Goal: Task Accomplishment & Management: Use online tool/utility

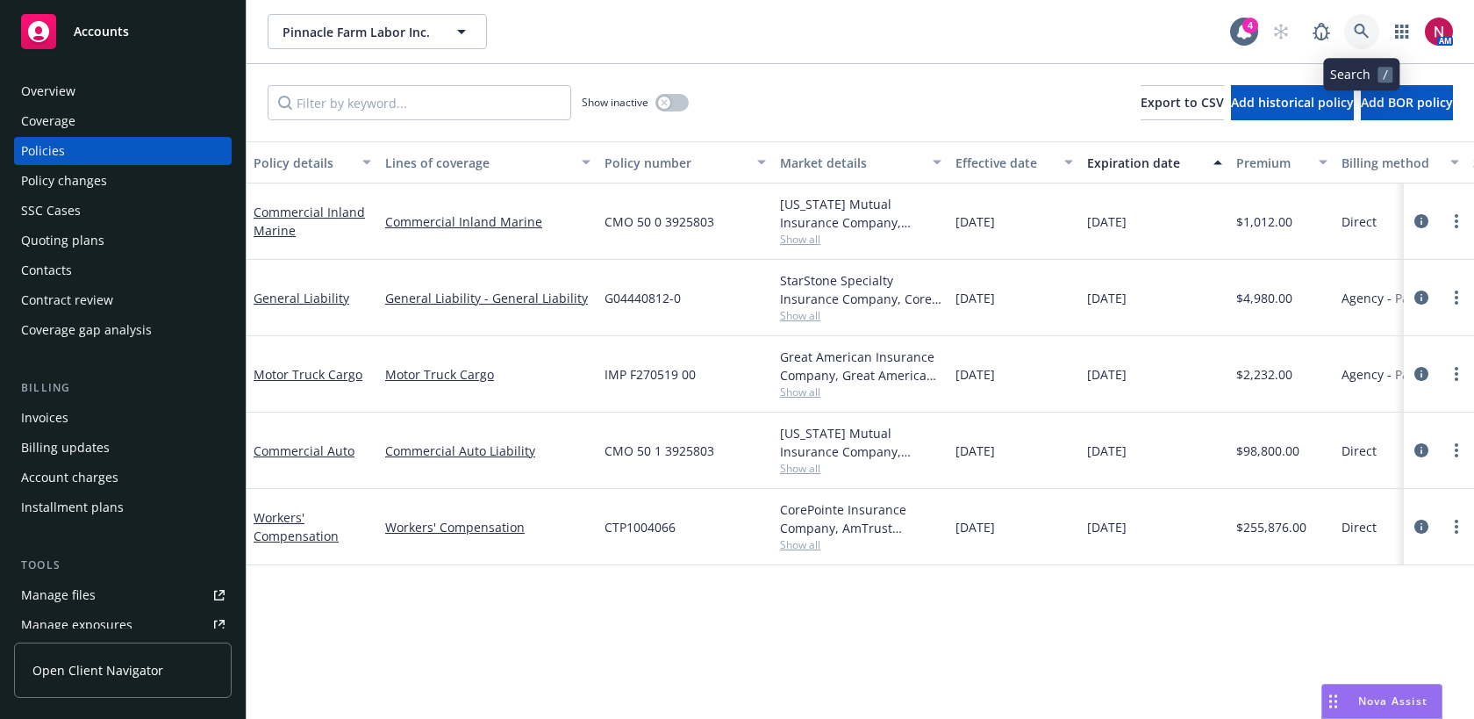
click at [1358, 20] on link at bounding box center [1361, 31] width 35 height 35
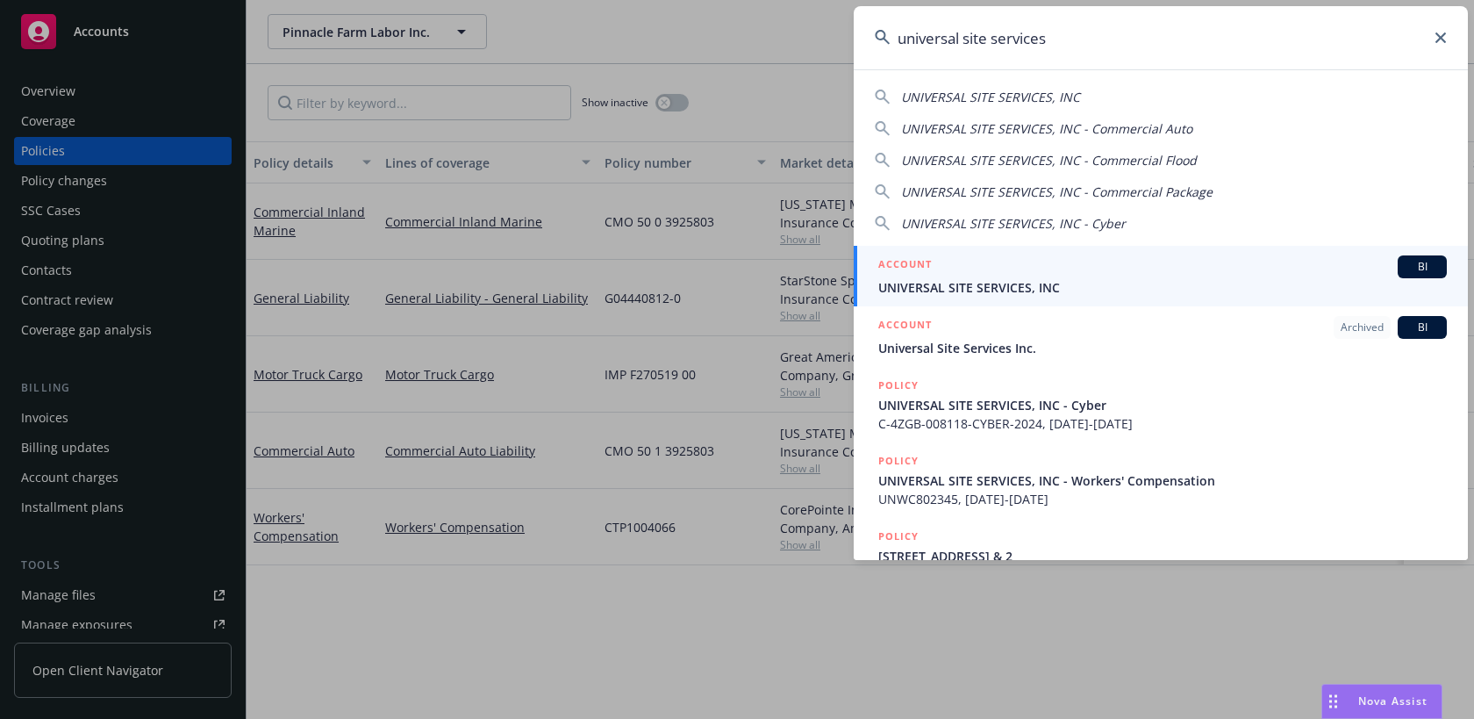
type input "universal site services"
click at [1168, 269] on div "ACCOUNT BI" at bounding box center [1162, 266] width 569 height 23
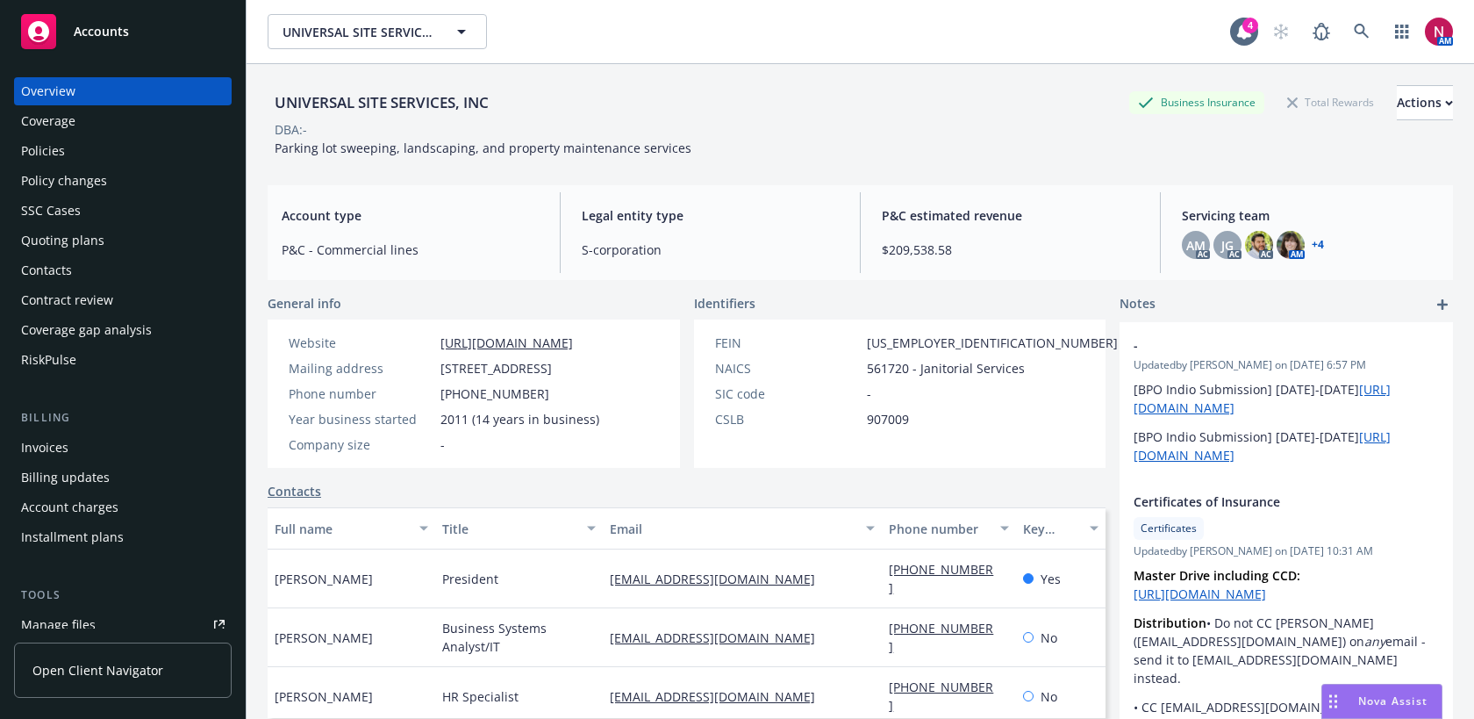
click at [98, 151] on div "Policies" at bounding box center [123, 151] width 204 height 28
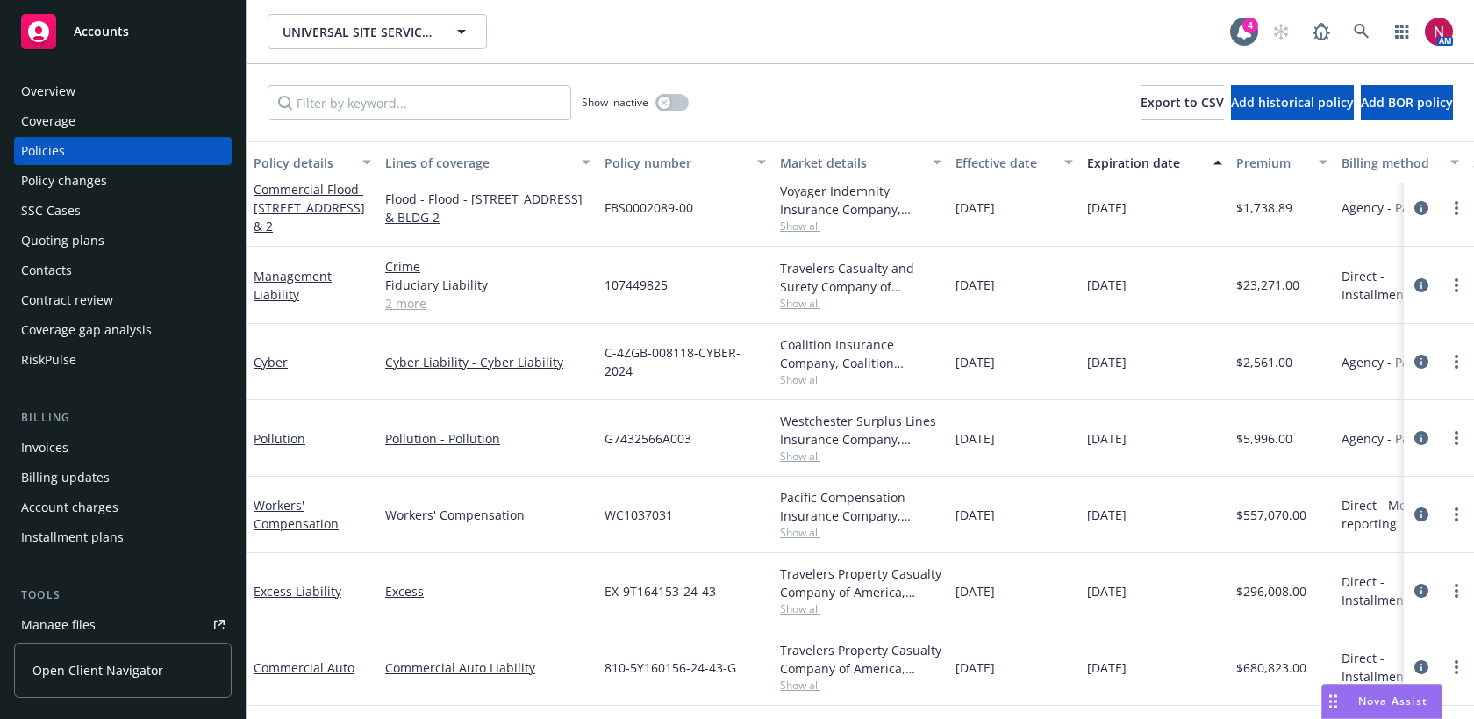
scroll to position [19, 0]
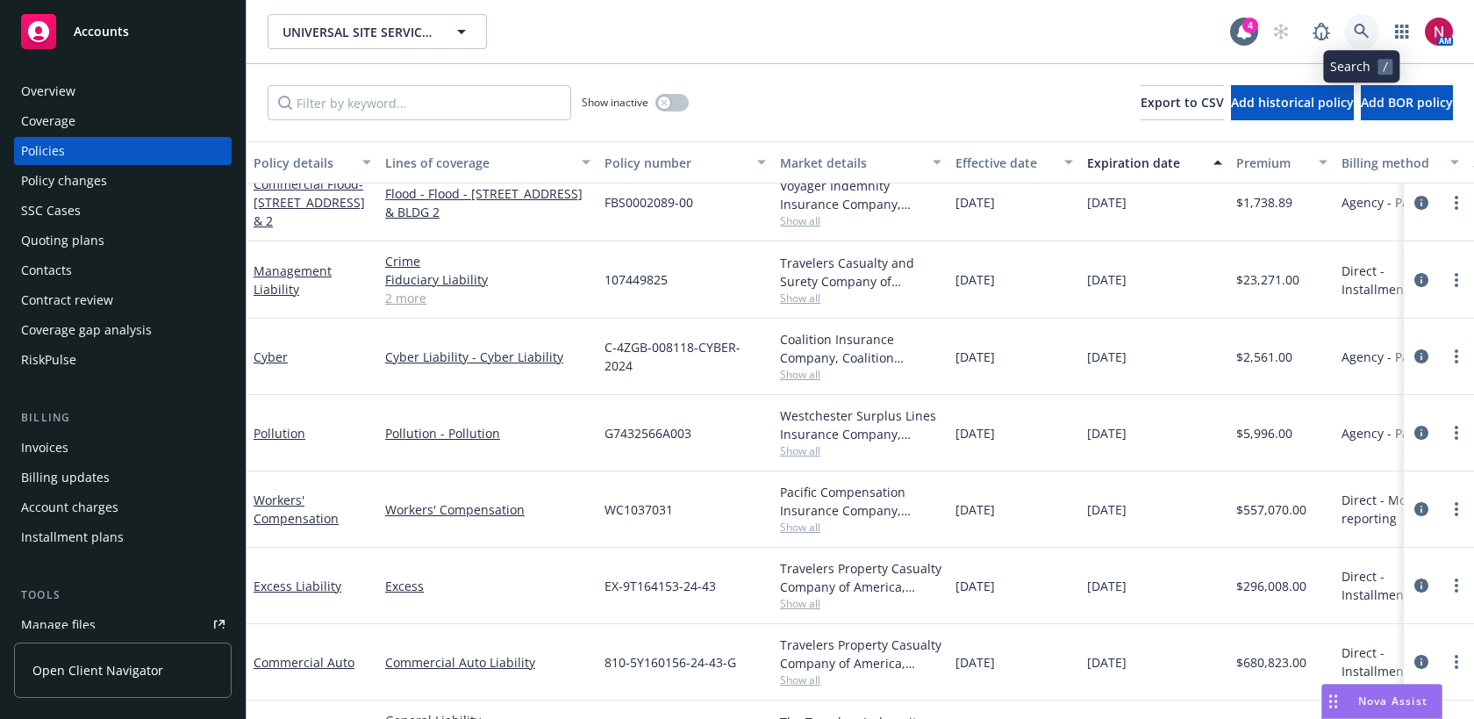
click at [1371, 25] on link at bounding box center [1361, 31] width 35 height 35
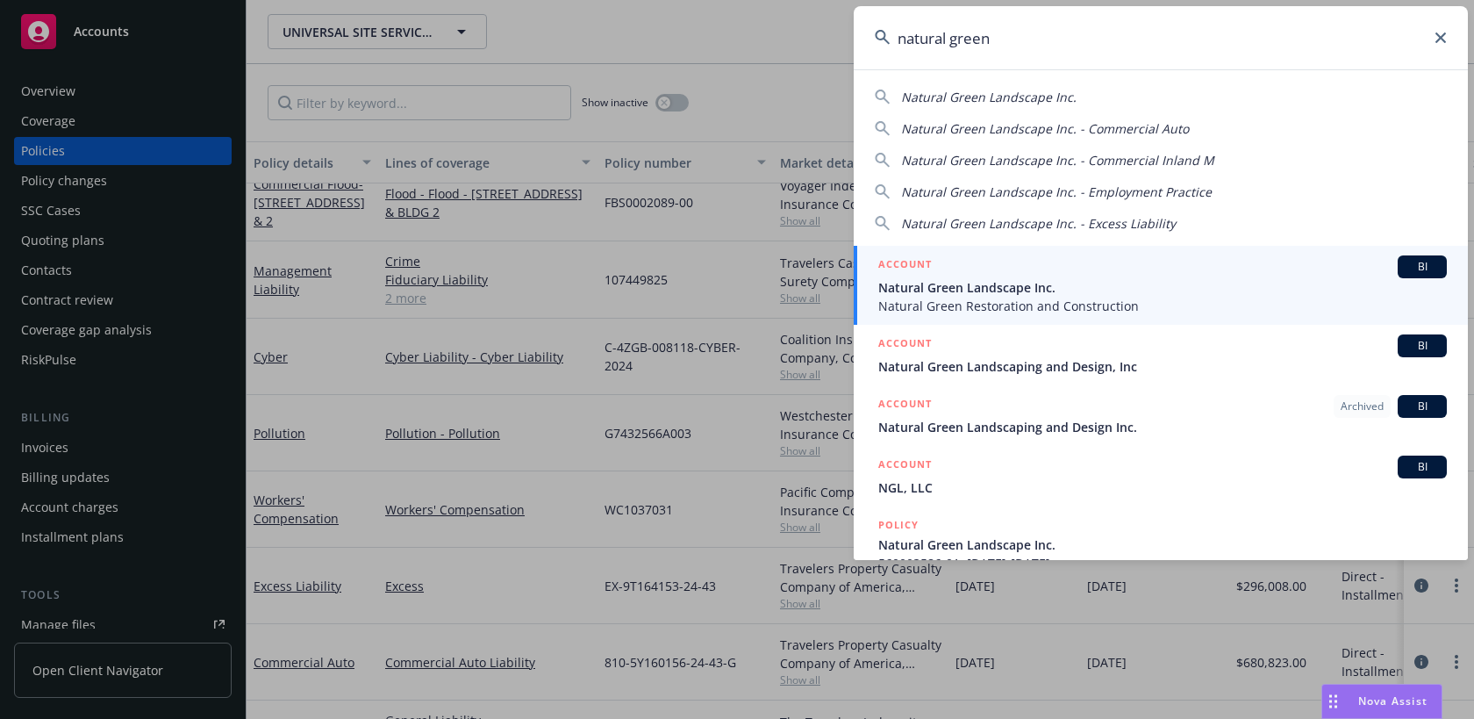
type input "natural green"
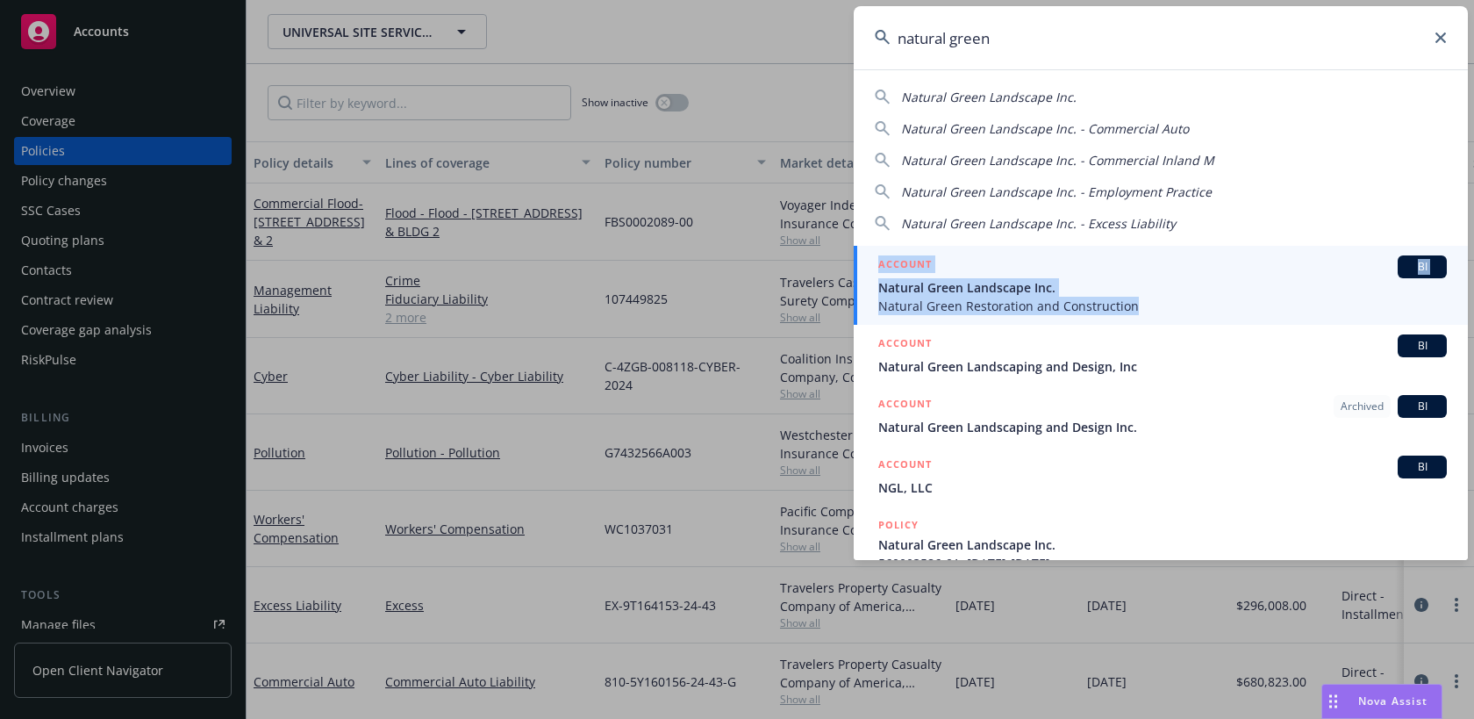
scroll to position [19, 0]
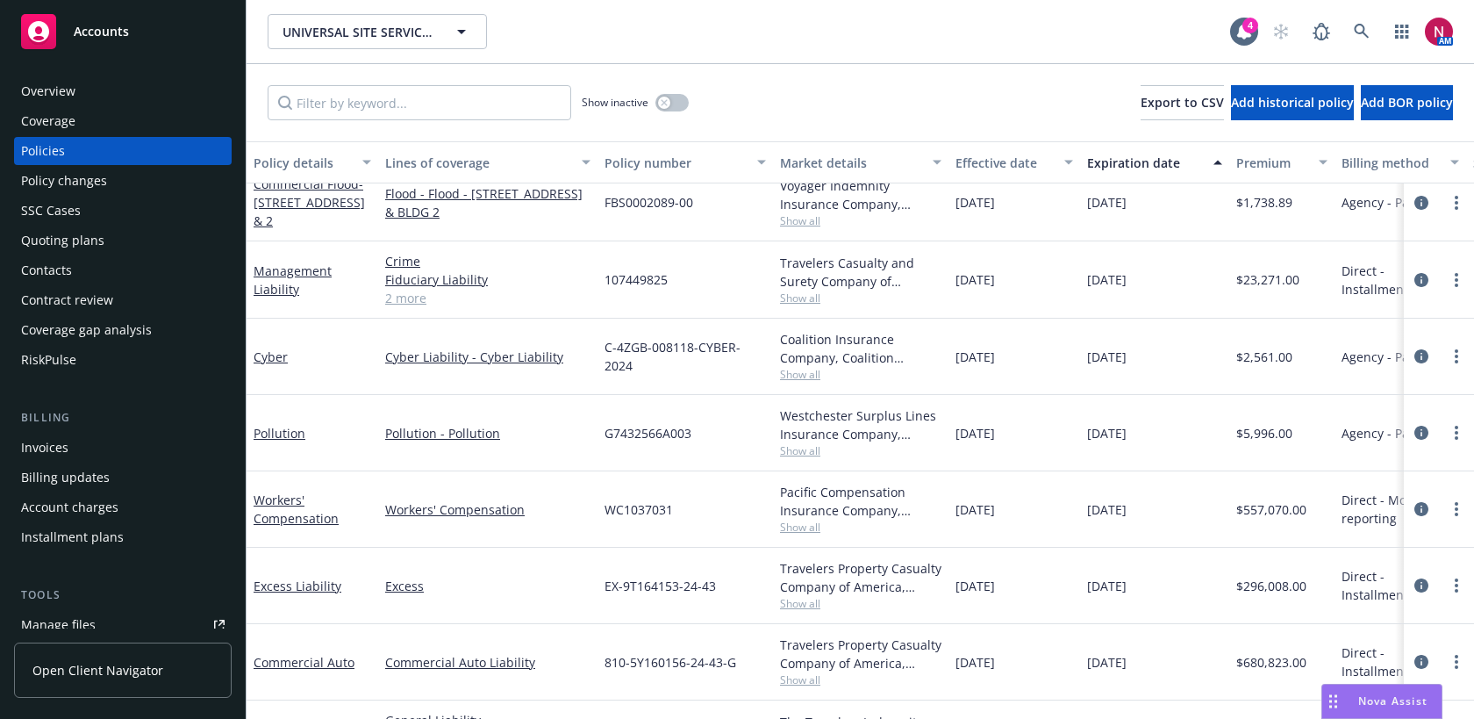
click at [133, 248] on div "Quoting plans" at bounding box center [123, 240] width 204 height 28
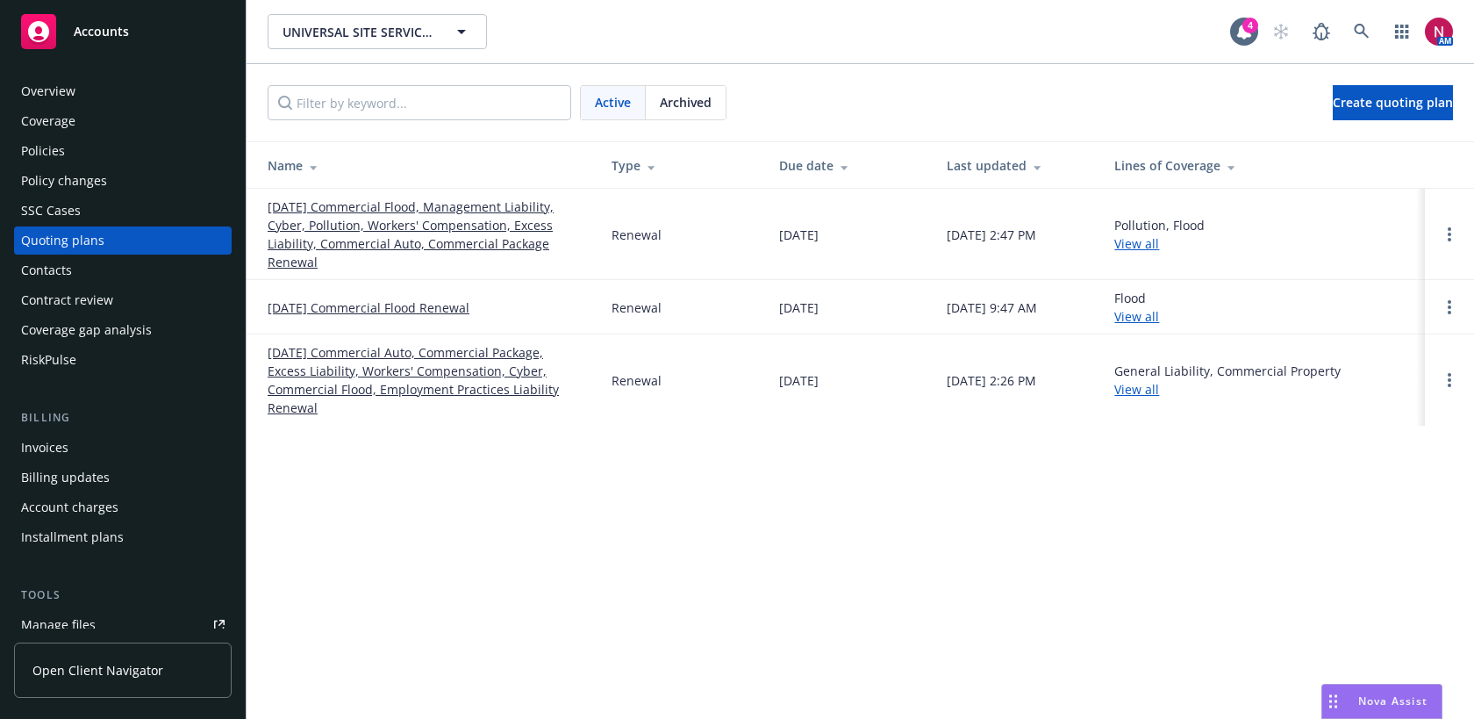
click at [101, 158] on div "Policies" at bounding box center [123, 151] width 204 height 28
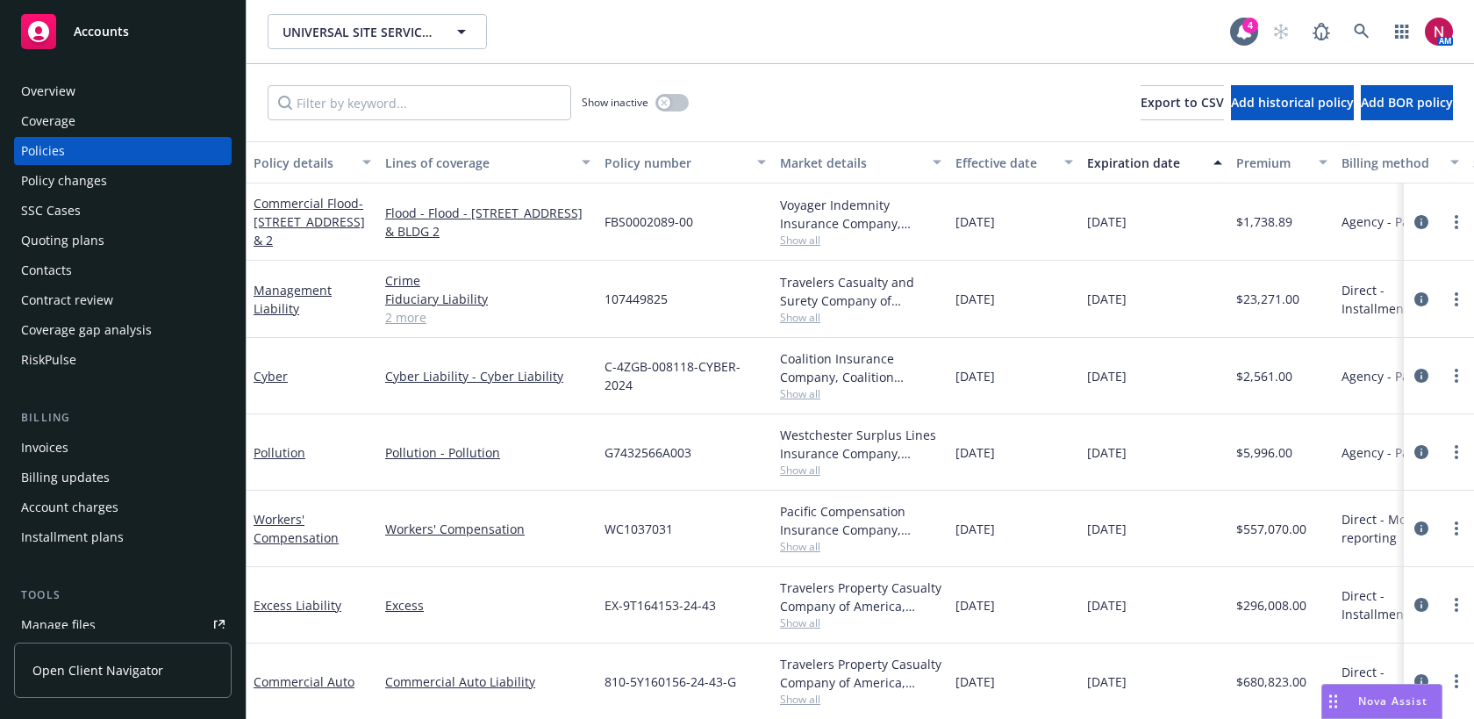
click at [411, 309] on link "2 more" at bounding box center [487, 317] width 205 height 18
click at [1356, 28] on icon at bounding box center [1362, 32] width 16 height 16
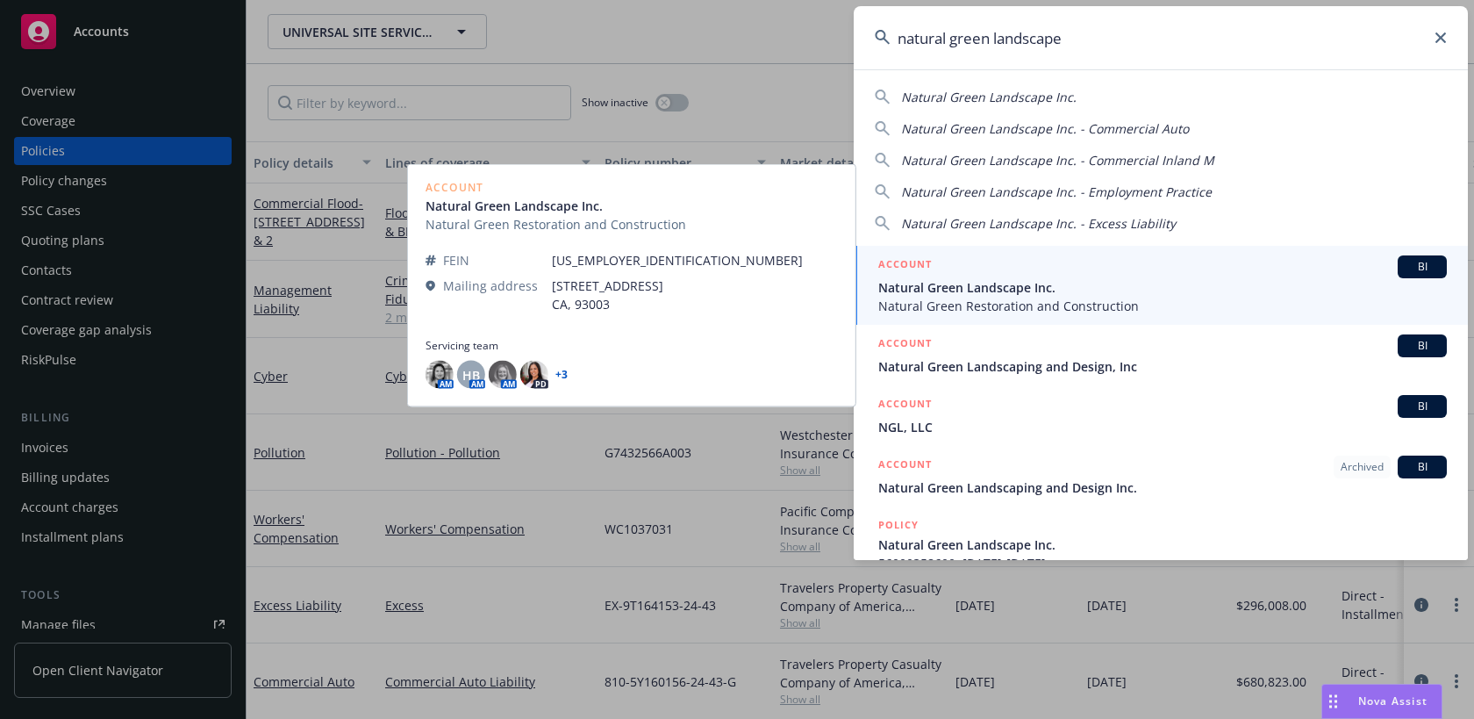
type input "natural green landscape"
click at [1063, 290] on span "Natural Green Landscape Inc." at bounding box center [1162, 287] width 569 height 18
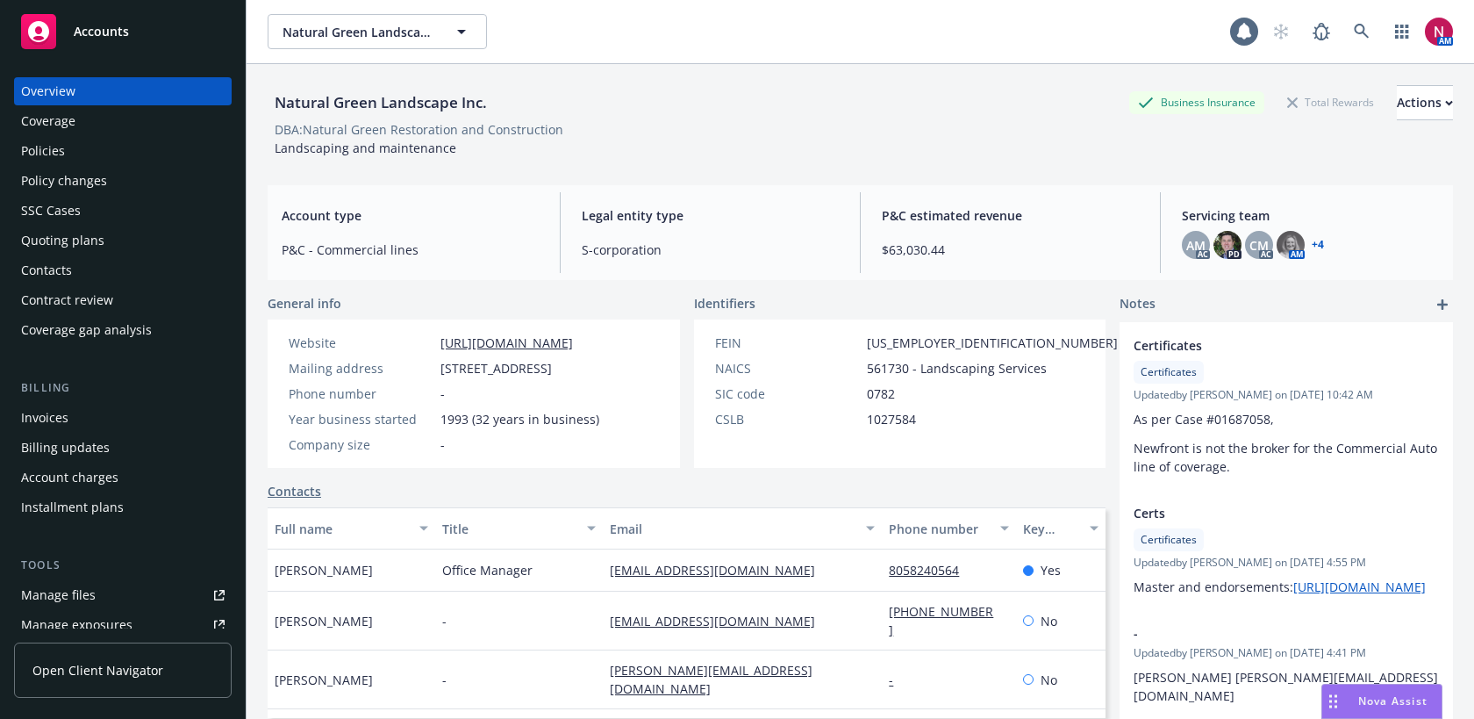
click at [117, 243] on div "Quoting plans" at bounding box center [123, 240] width 204 height 28
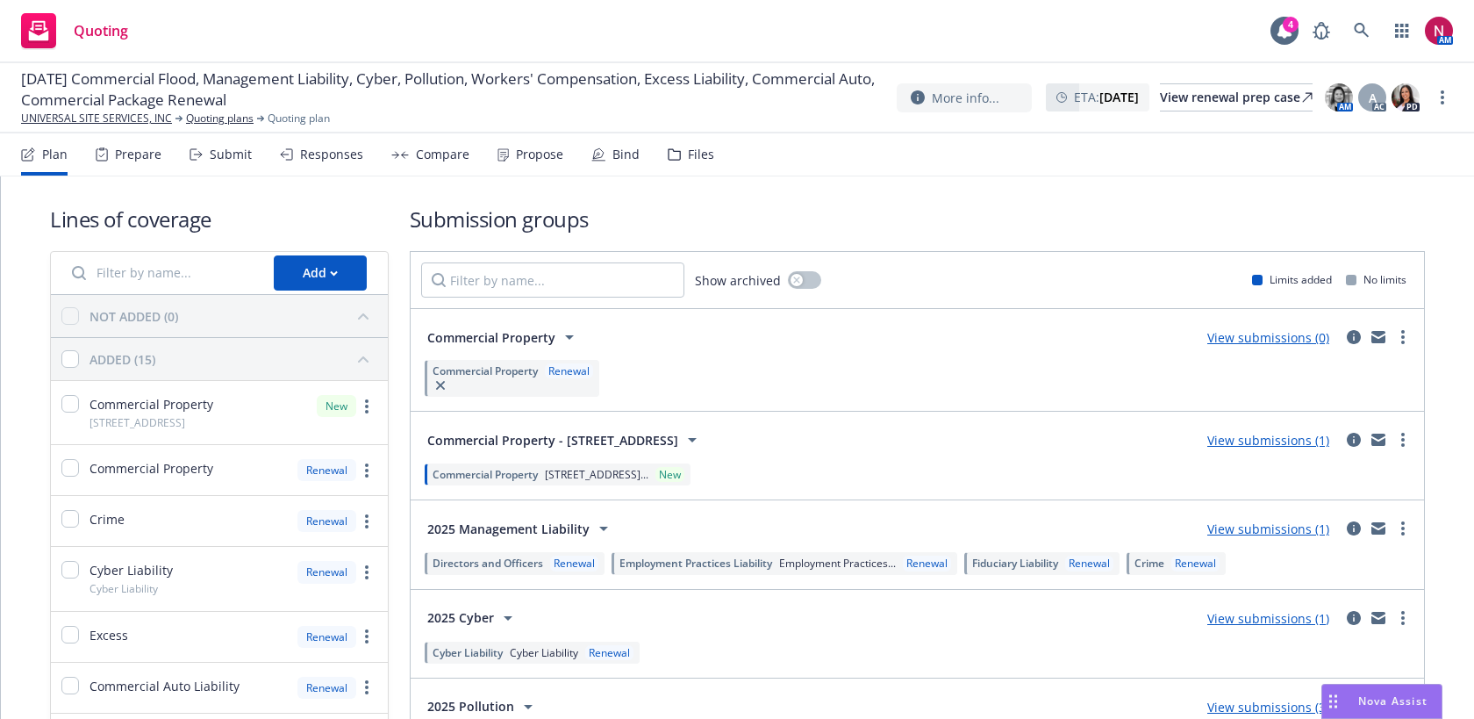
click at [225, 172] on div "Submit" at bounding box center [221, 154] width 62 height 42
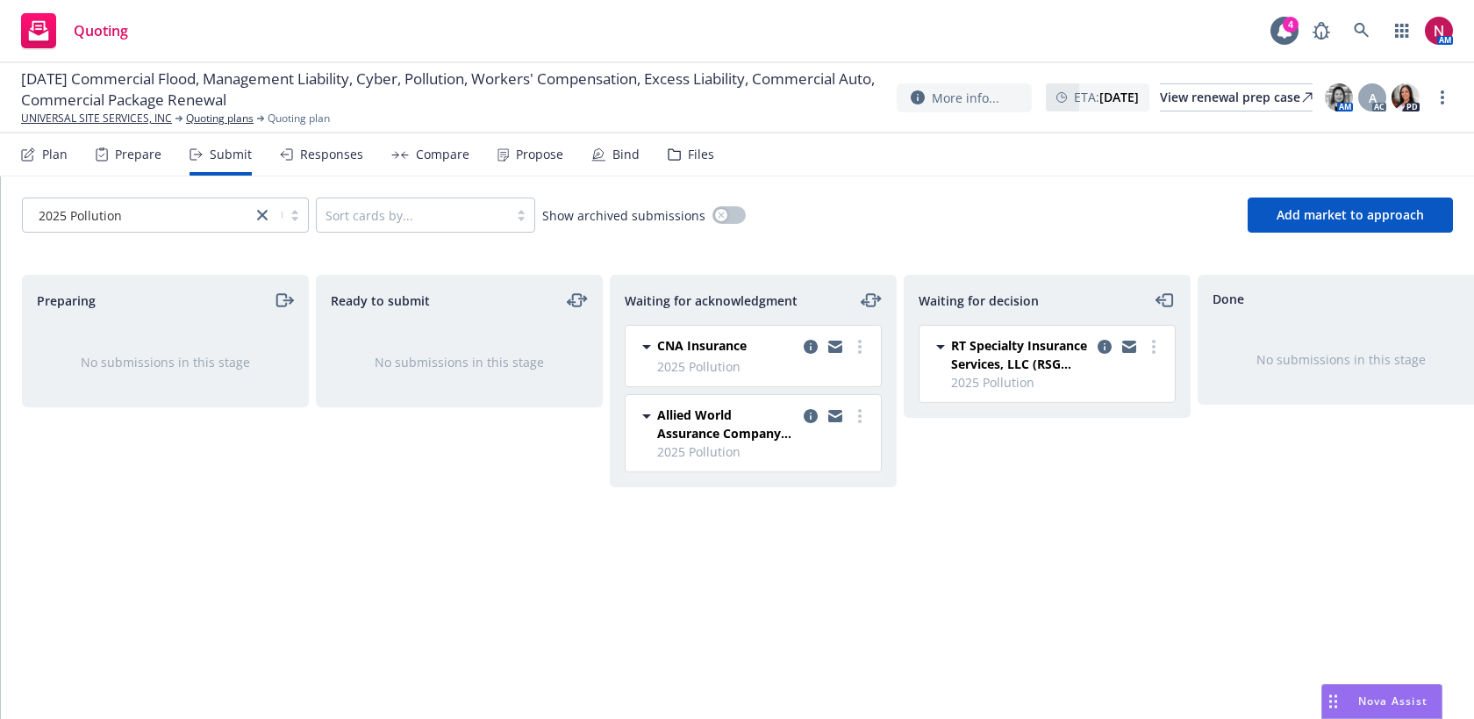
click at [163, 226] on div "2025 Pollution" at bounding box center [137, 215] width 229 height 28
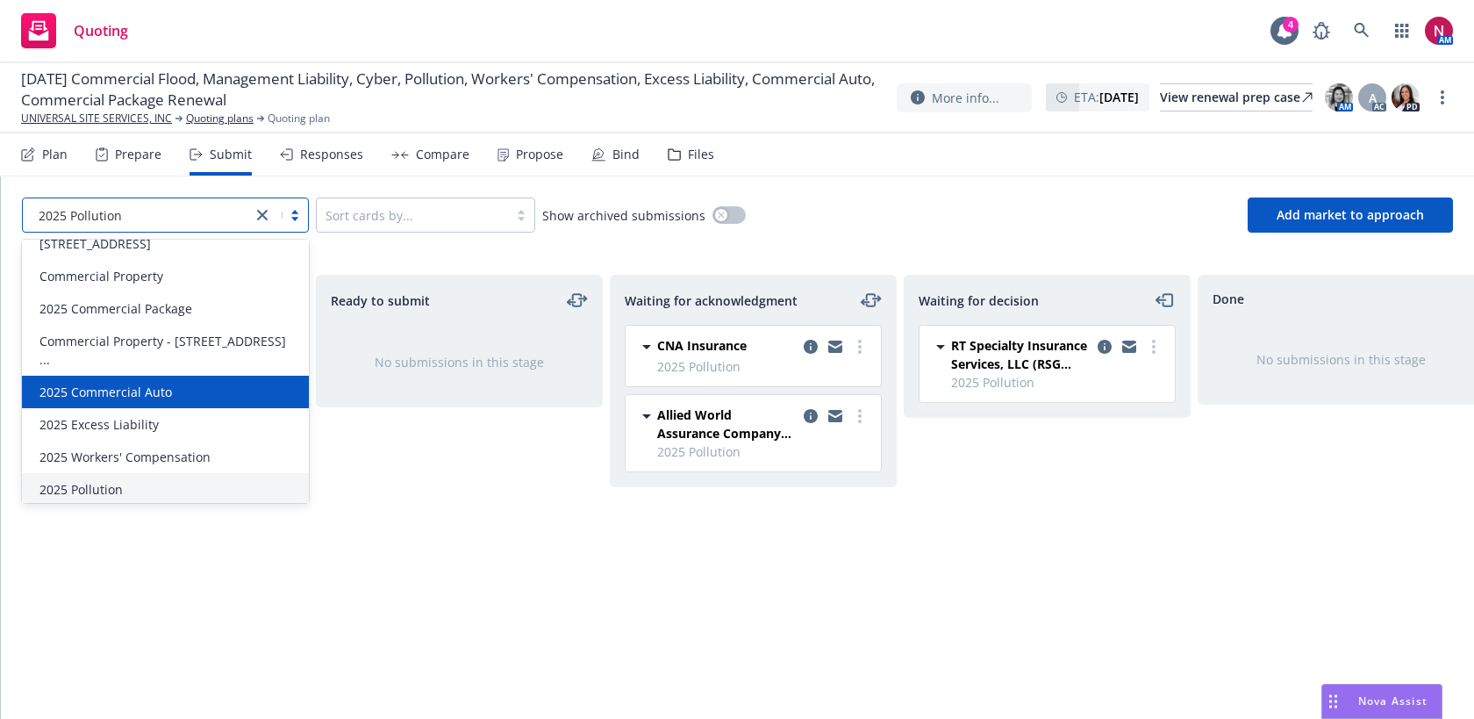
scroll to position [68, 0]
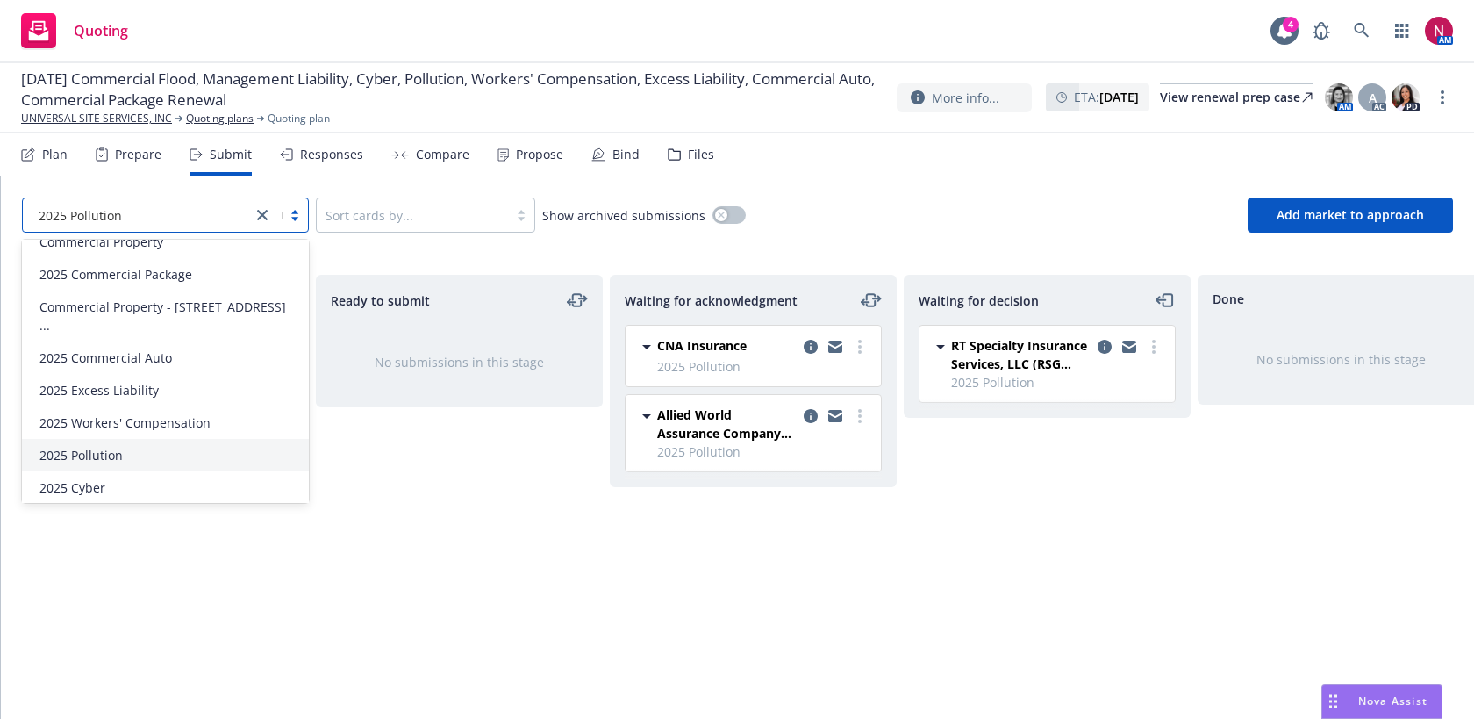
click at [230, 511] on div "2025 Management Liability" at bounding box center [165, 520] width 266 height 18
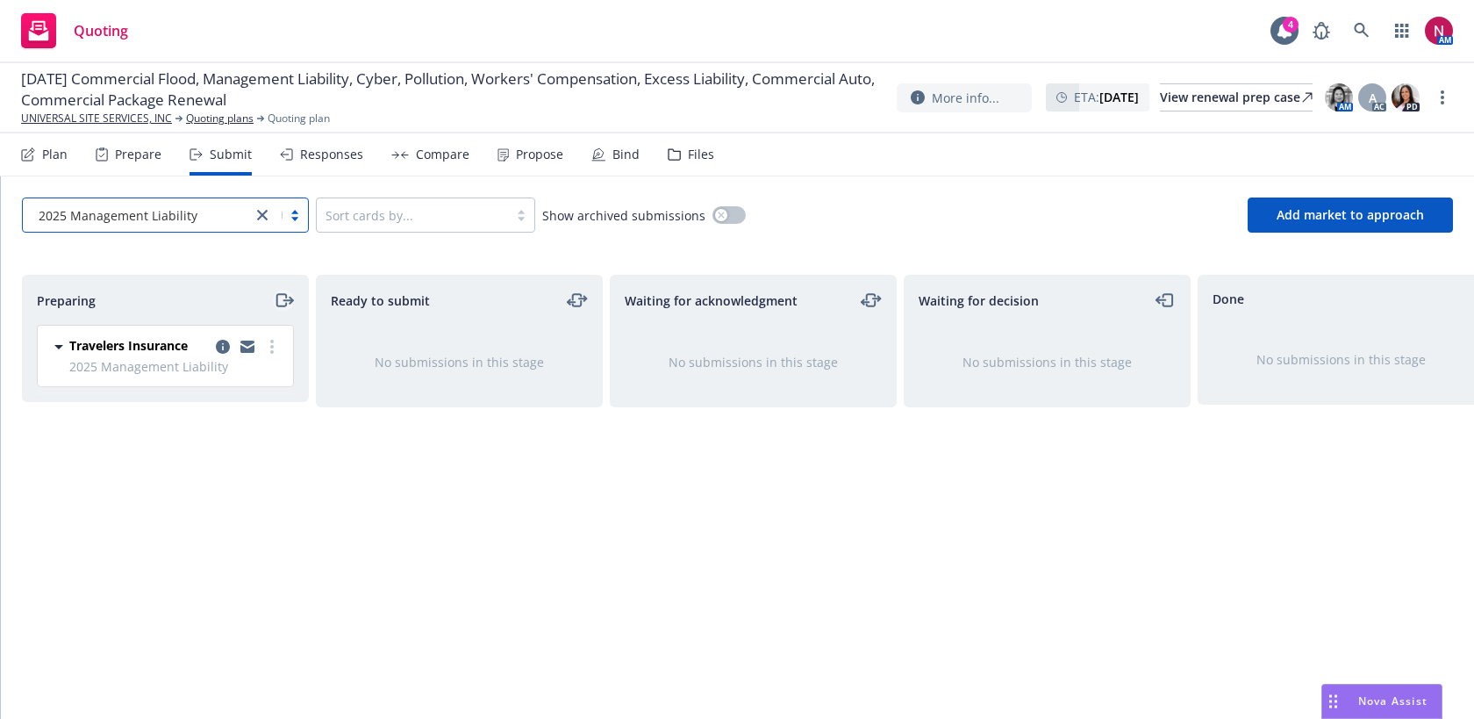
click at [279, 303] on icon "moveRight" at bounding box center [284, 300] width 20 height 21
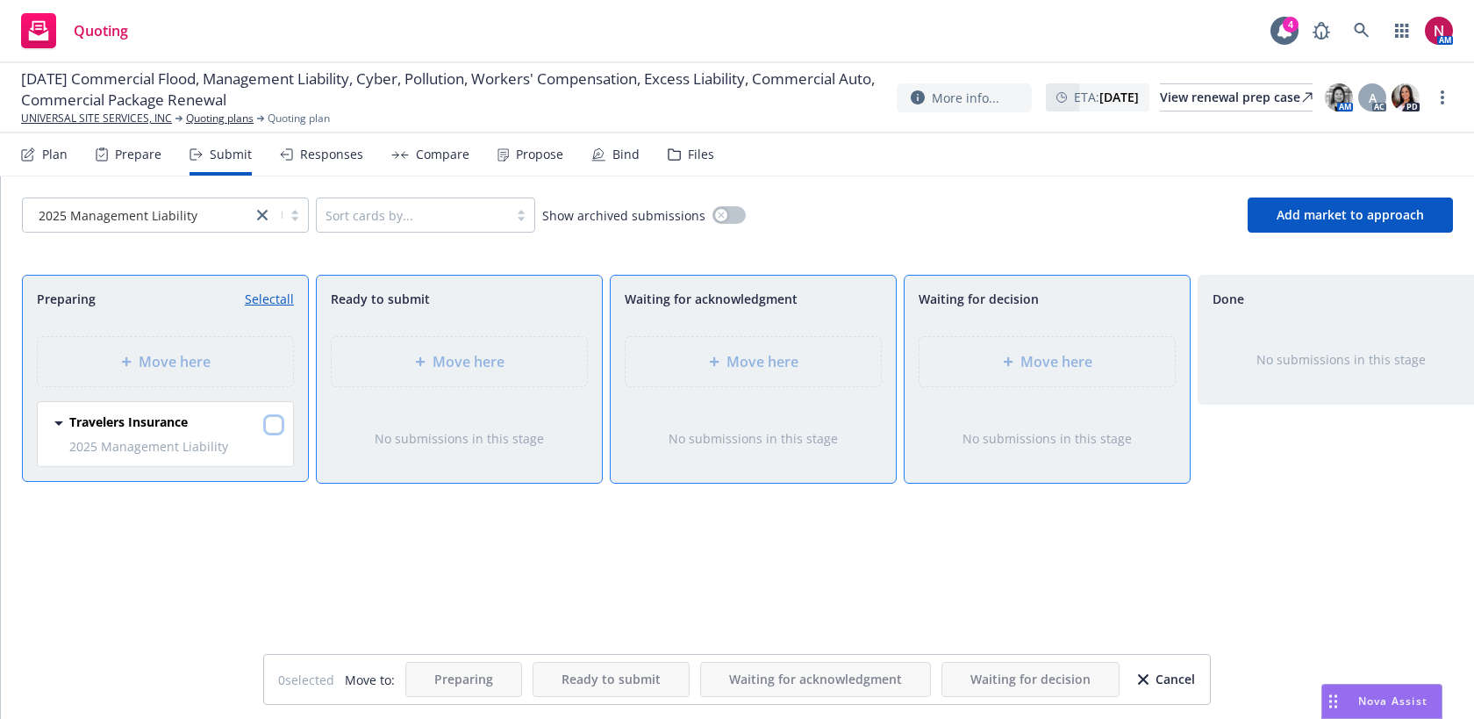
click at [269, 422] on input "checkbox" at bounding box center [274, 425] width 18 height 18
checkbox input "true"
click at [1076, 370] on span "Move here" at bounding box center [1057, 361] width 72 height 21
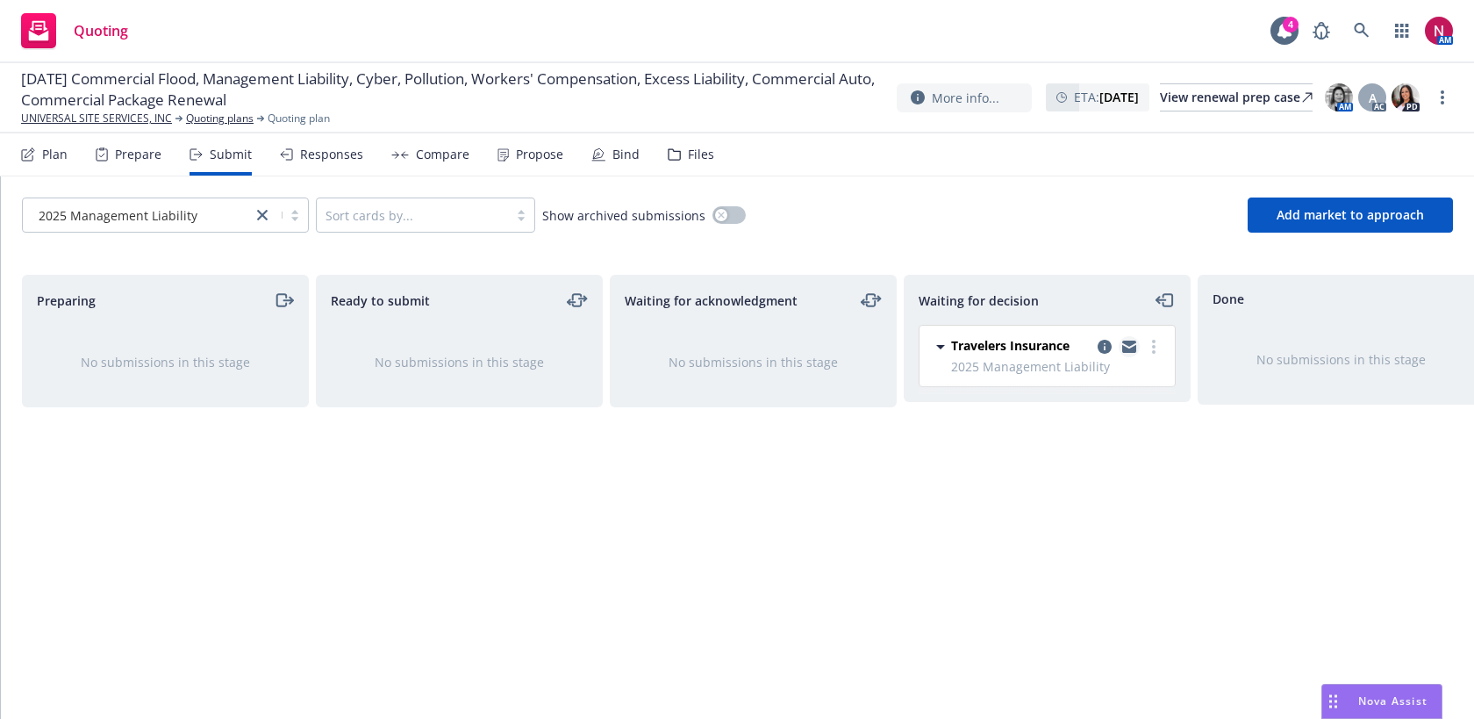
click at [1128, 345] on icon "copy logging email" at bounding box center [1129, 343] width 14 height 6
click at [689, 174] on div "Files" at bounding box center [691, 154] width 47 height 42
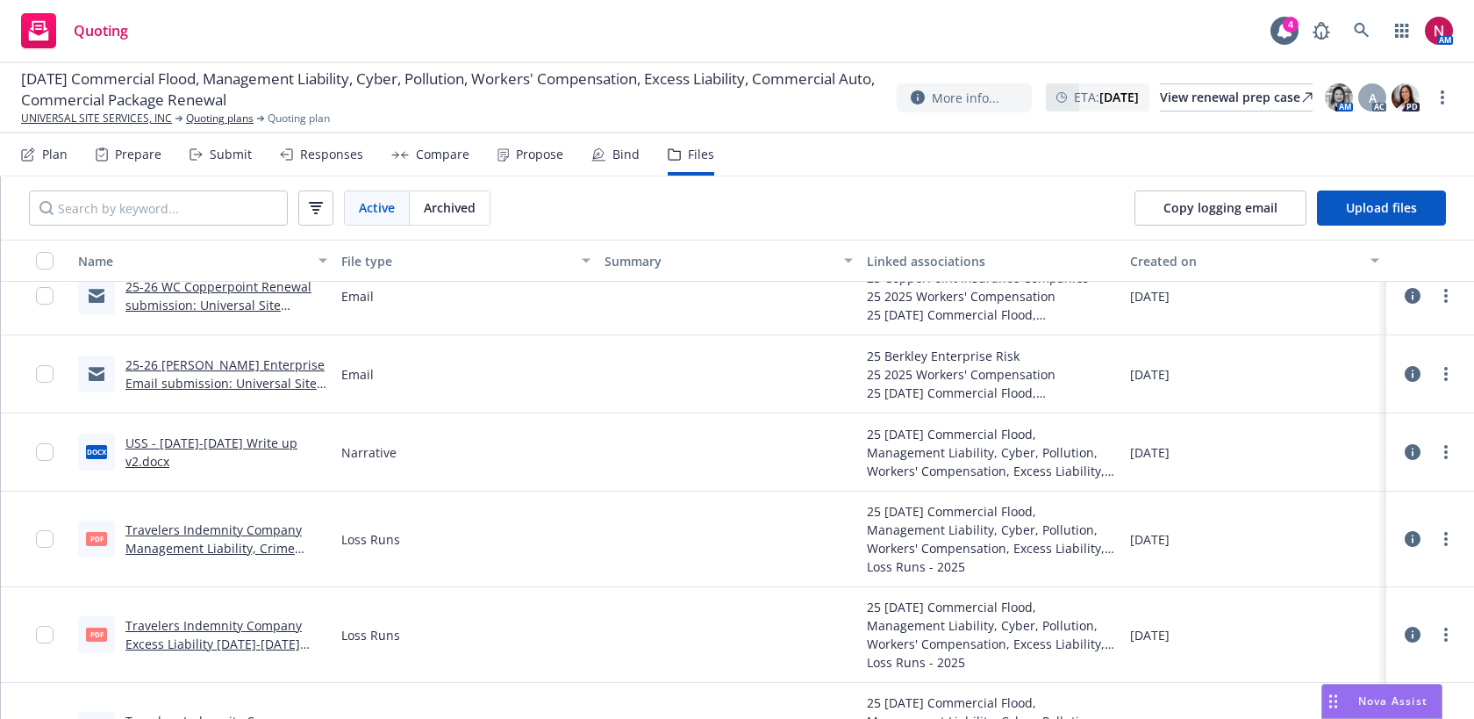
scroll to position [5883, 0]
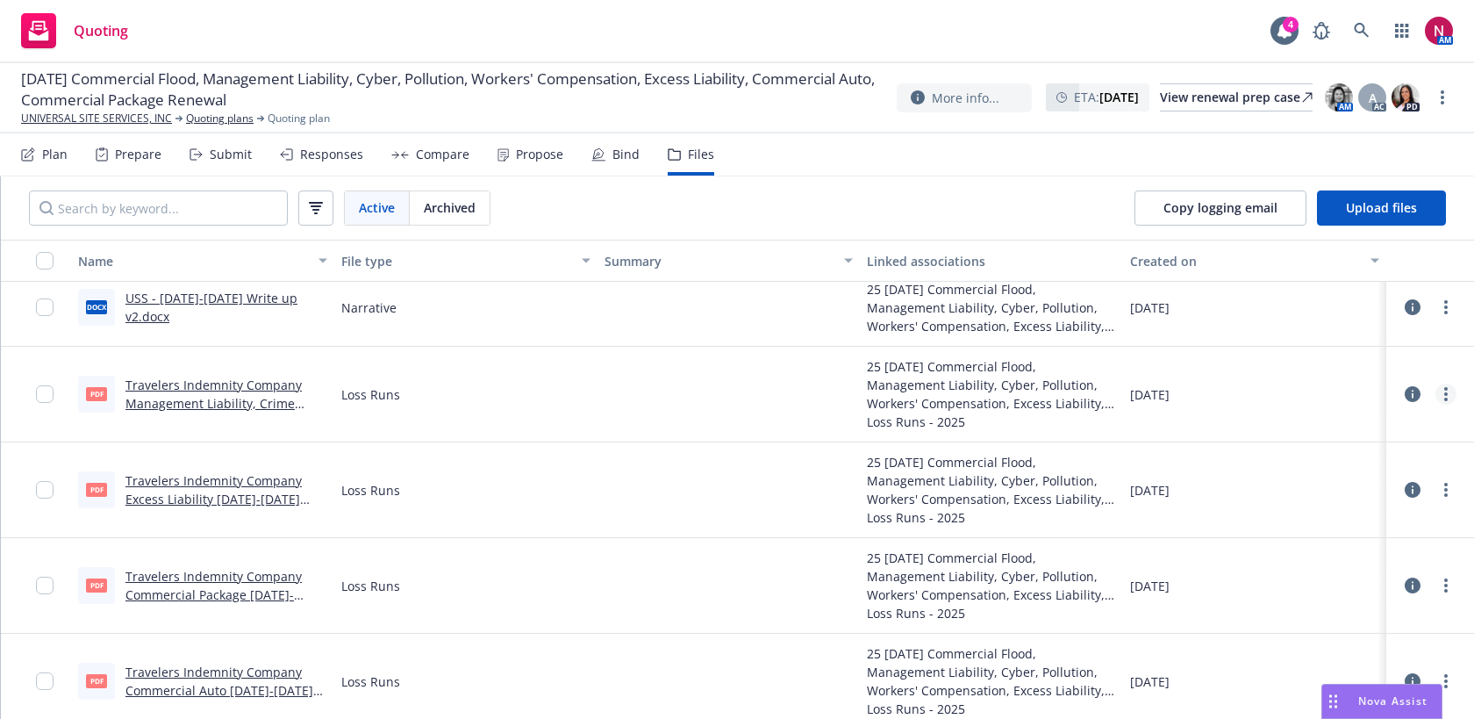
click at [1453, 395] on link "more" at bounding box center [1446, 393] width 21 height 21
click at [1394, 467] on link "Download" at bounding box center [1368, 465] width 175 height 35
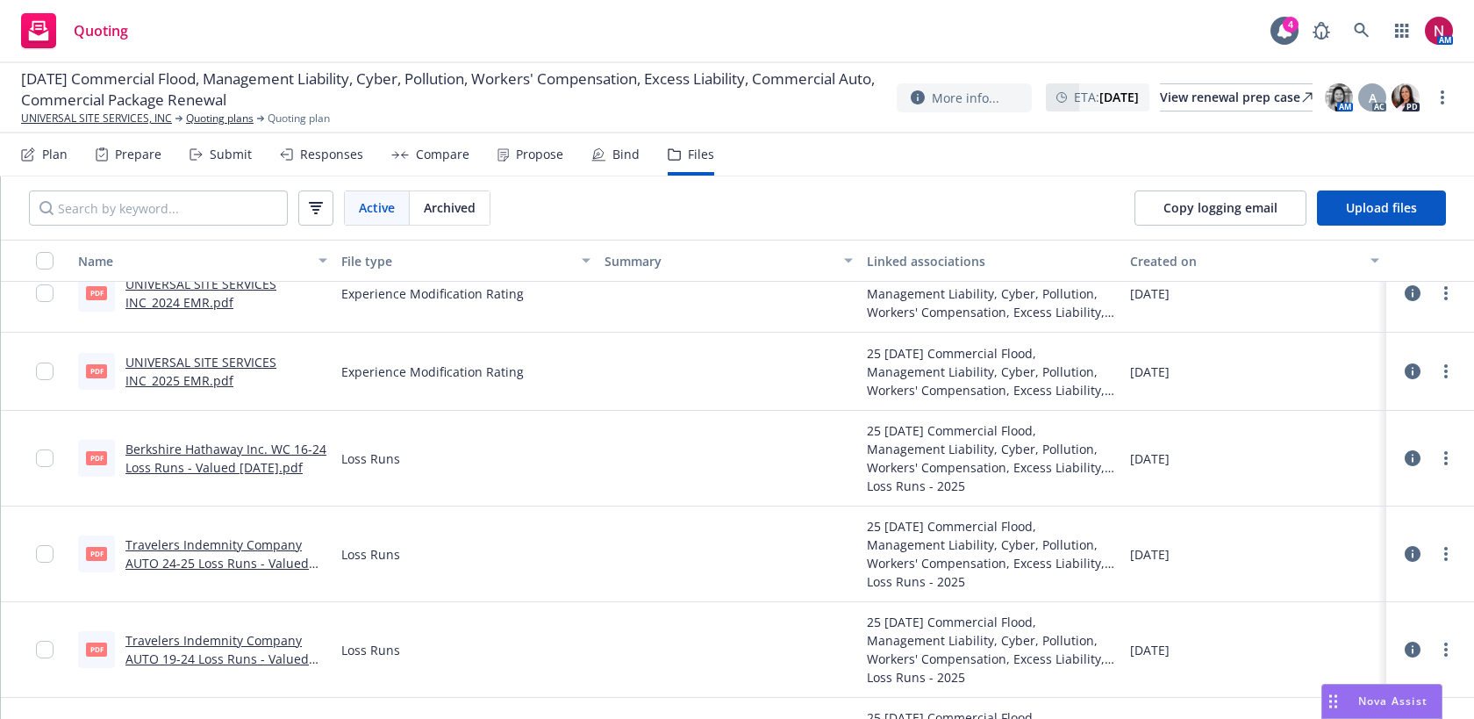
scroll to position [9377, 0]
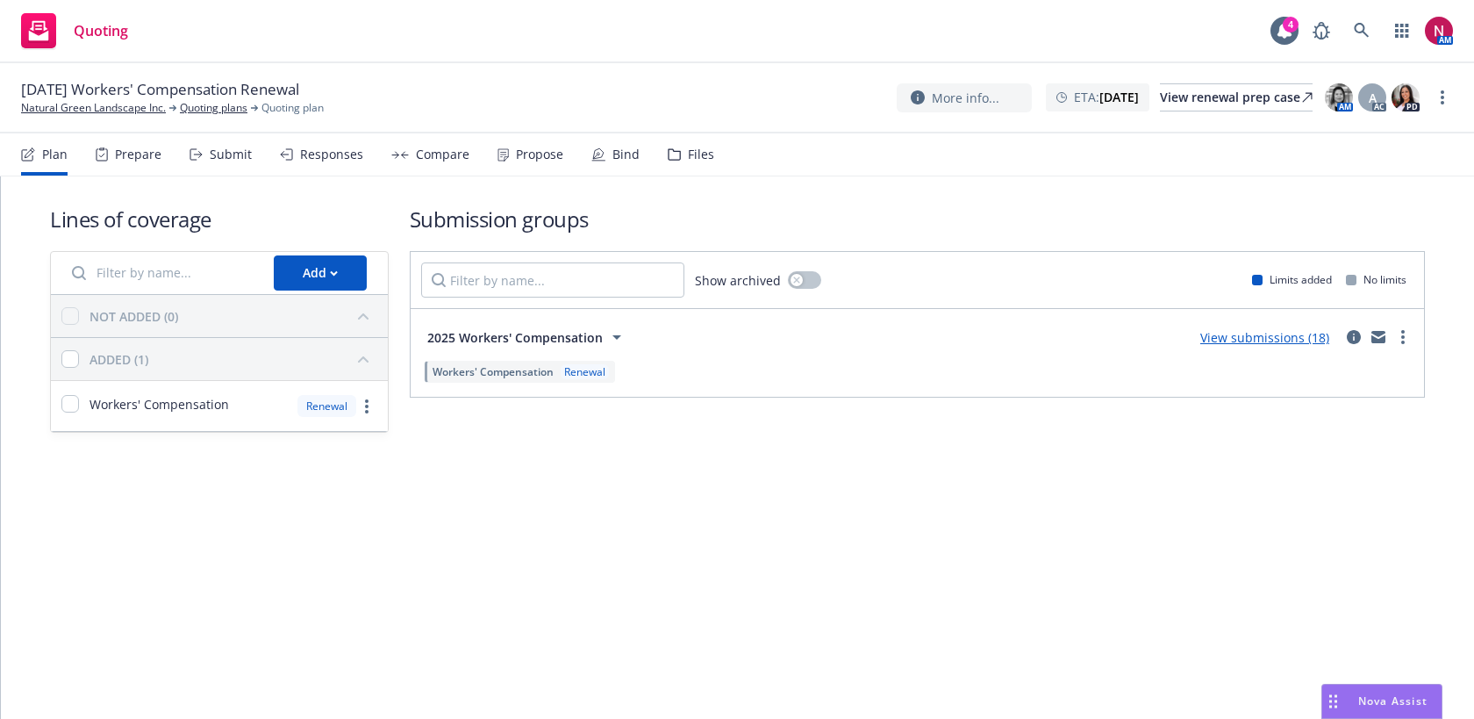
click at [226, 161] on div "Submit" at bounding box center [231, 154] width 42 height 14
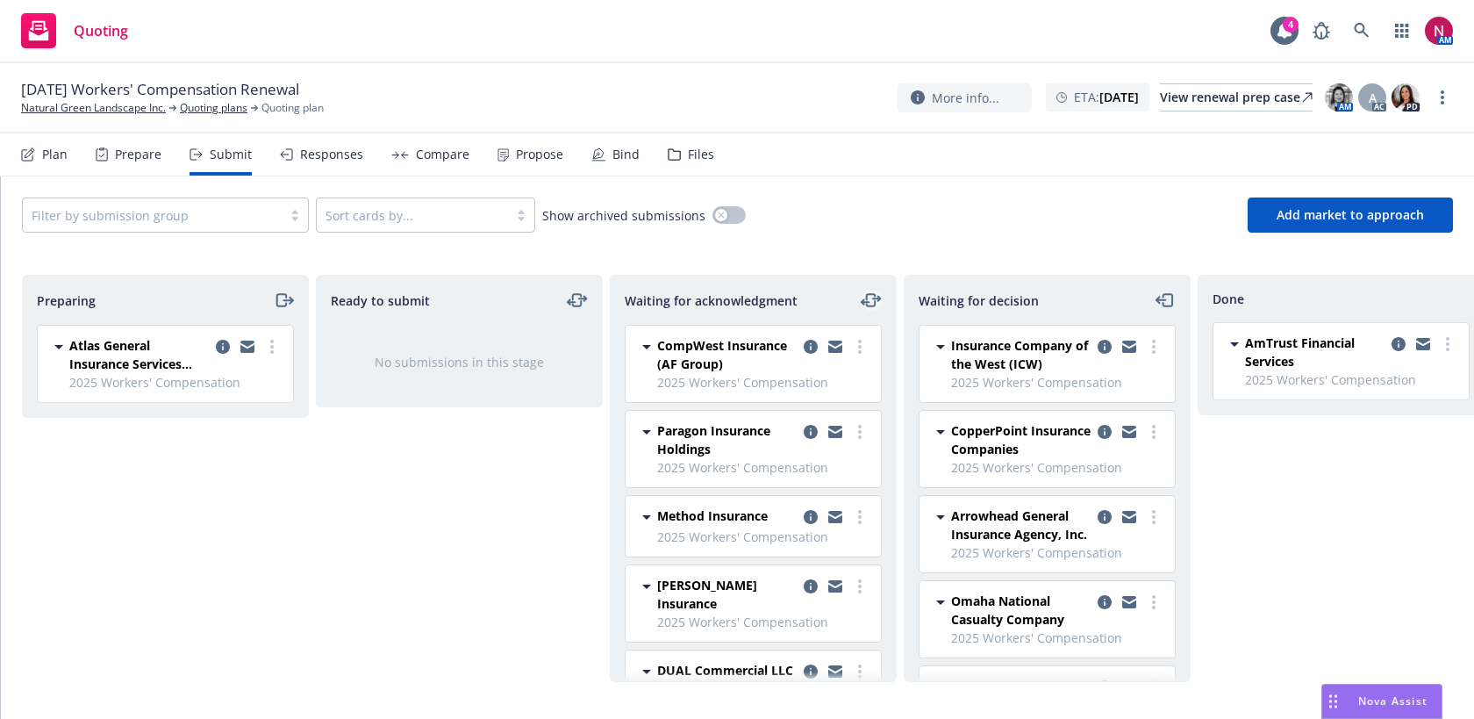
click at [881, 293] on div "Waiting for acknowledgment" at bounding box center [753, 300] width 285 height 49
click at [875, 293] on icon "moveLeftRight" at bounding box center [871, 300] width 21 height 21
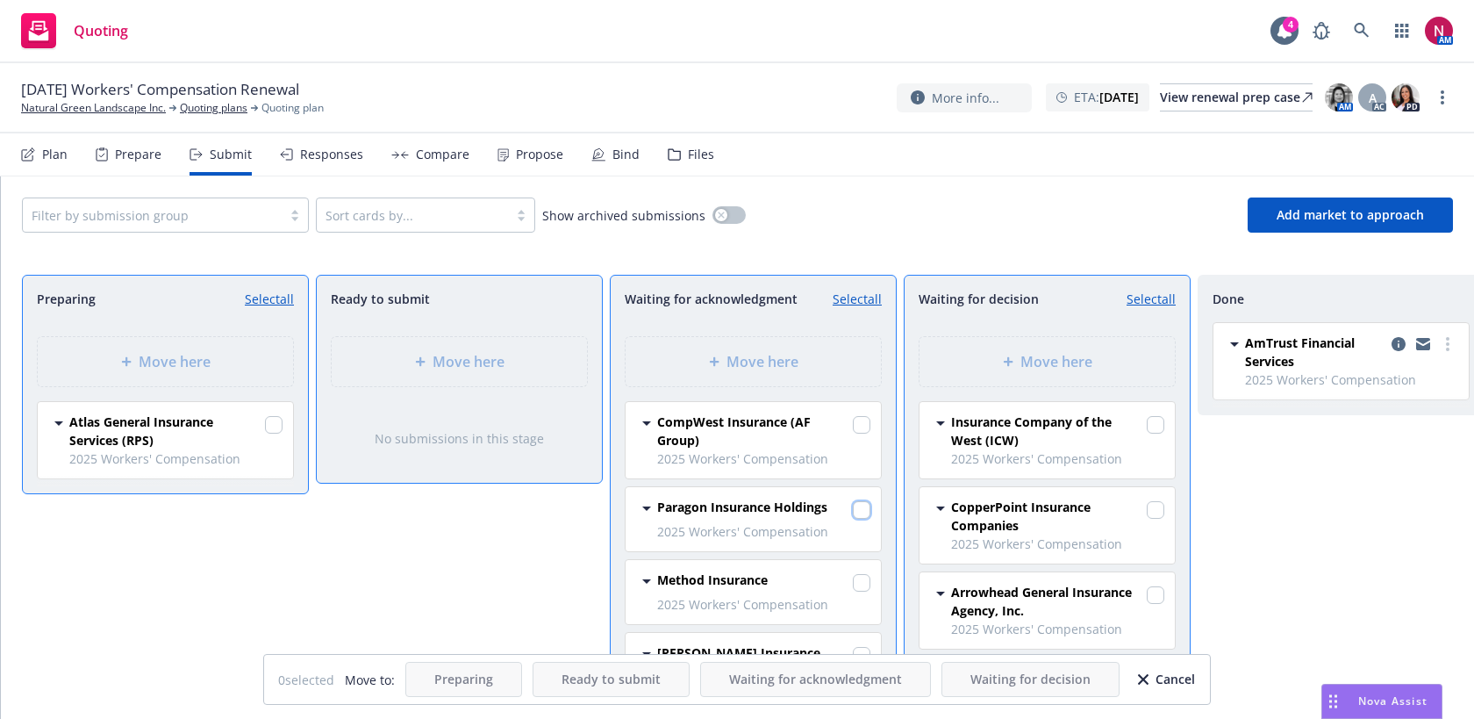
click at [859, 512] on input "checkbox" at bounding box center [862, 510] width 18 height 18
checkbox input "true"
click at [1004, 390] on div "Move here" at bounding box center [1047, 361] width 285 height 79
click at [1004, 360] on icon at bounding box center [1008, 362] width 10 height 10
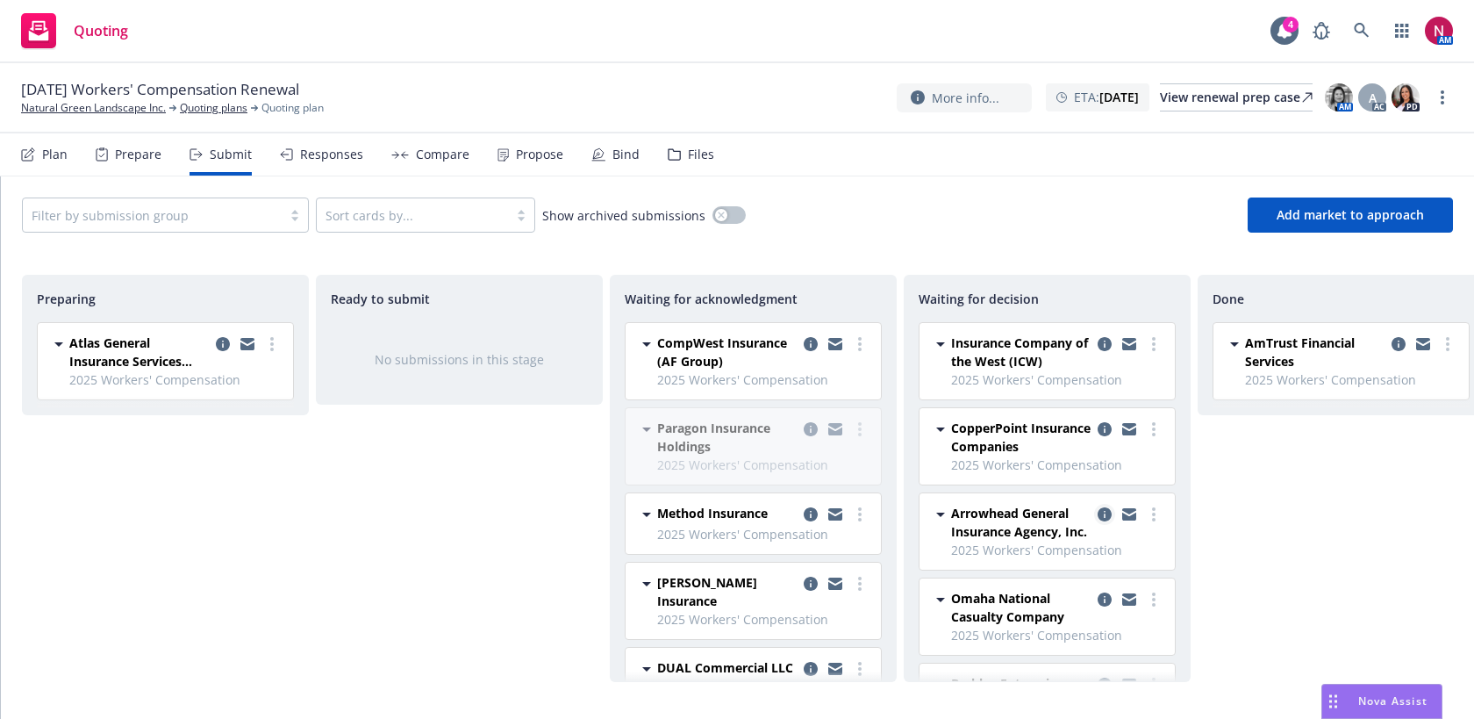
scroll to position [332, 0]
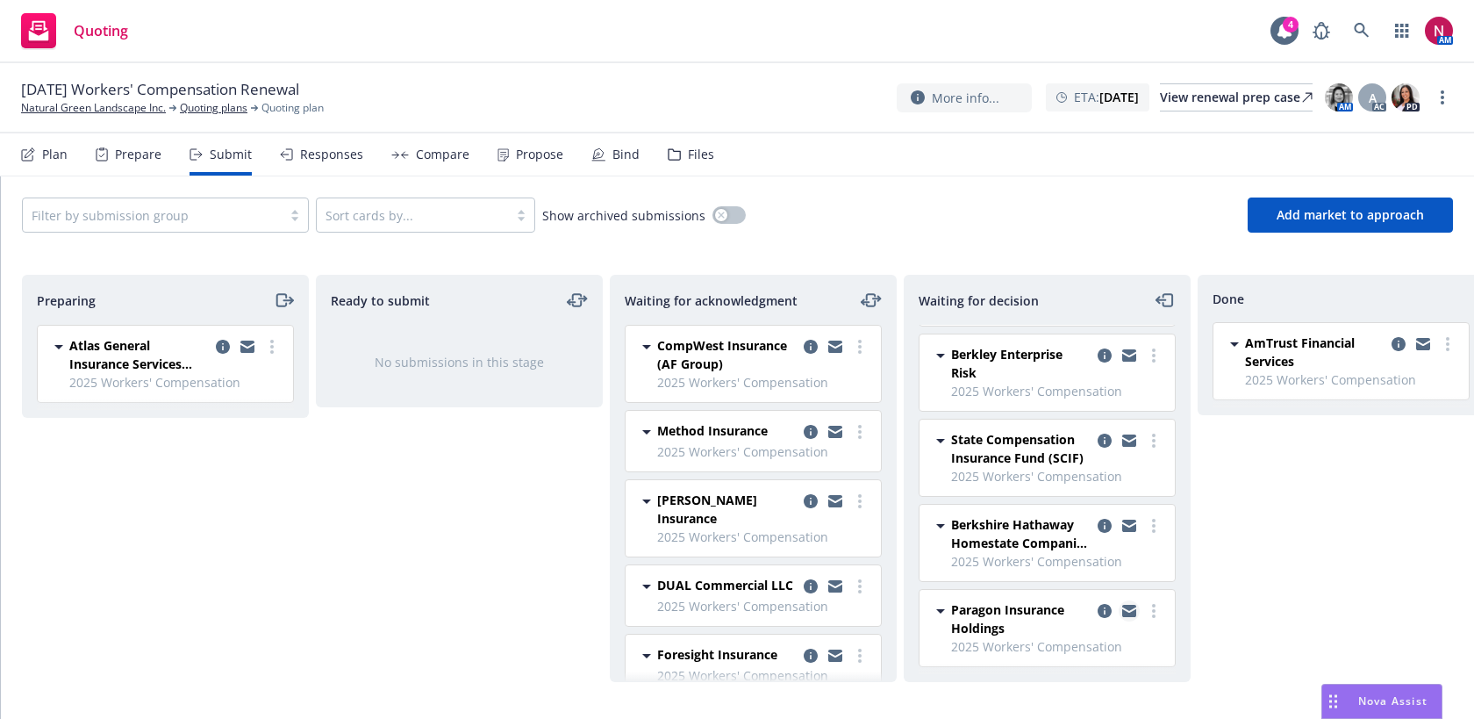
click at [1124, 611] on icon "copy logging email" at bounding box center [1129, 613] width 14 height 8
